Goal: Find specific page/section: Find specific page/section

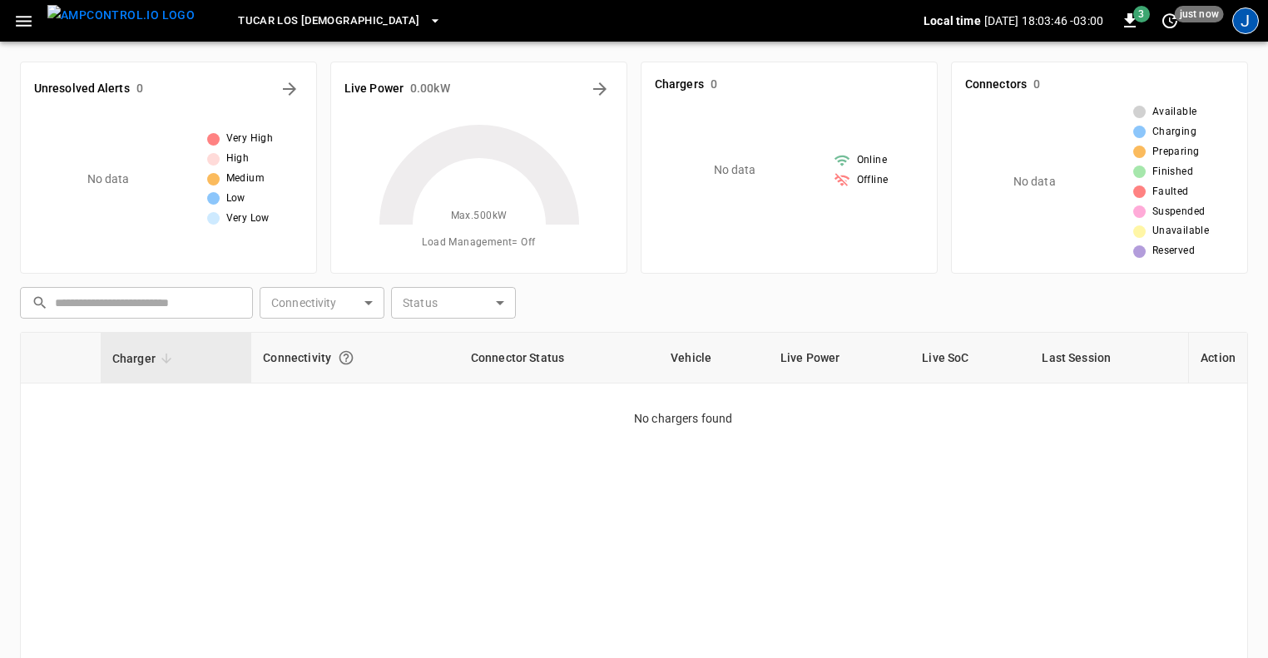
click at [1243, 24] on div "J" at bounding box center [1245, 20] width 27 height 27
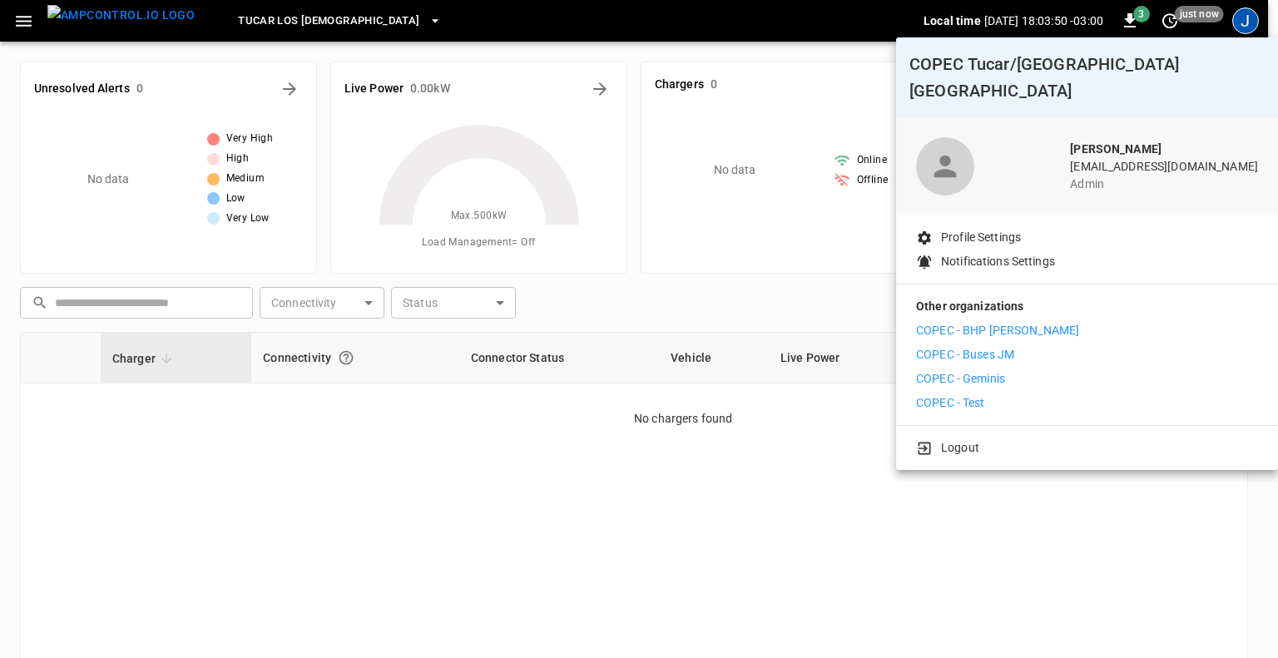
click at [986, 370] on p "COPEC - Geminis" at bounding box center [960, 378] width 89 height 17
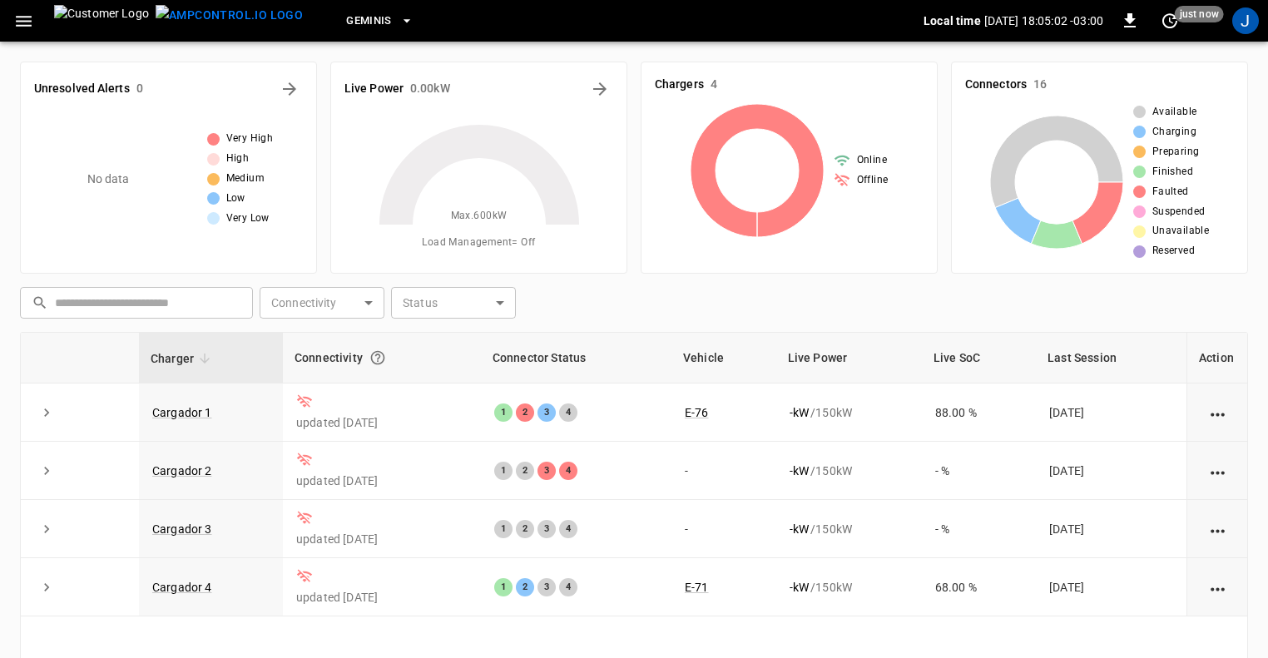
click at [27, 21] on icon "button" at bounding box center [24, 21] width 16 height 11
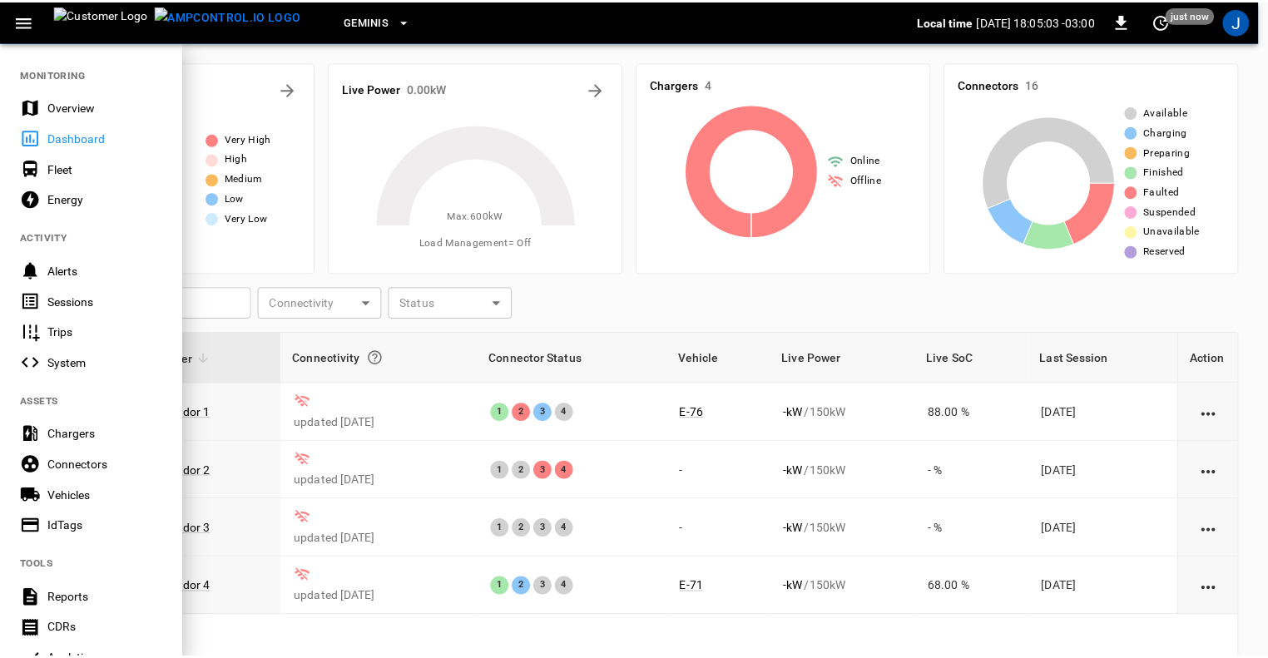
scroll to position [302, 0]
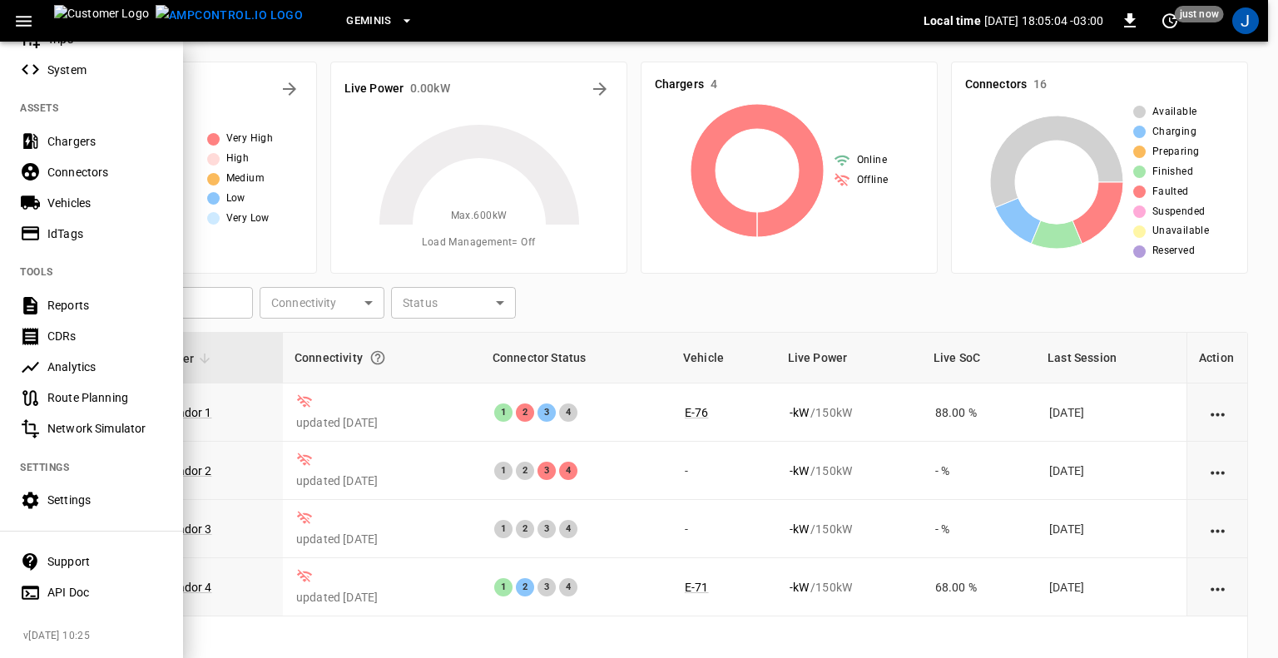
click at [67, 584] on div "API Doc" at bounding box center [105, 592] width 116 height 17
